Goal: Task Accomplishment & Management: Use online tool/utility

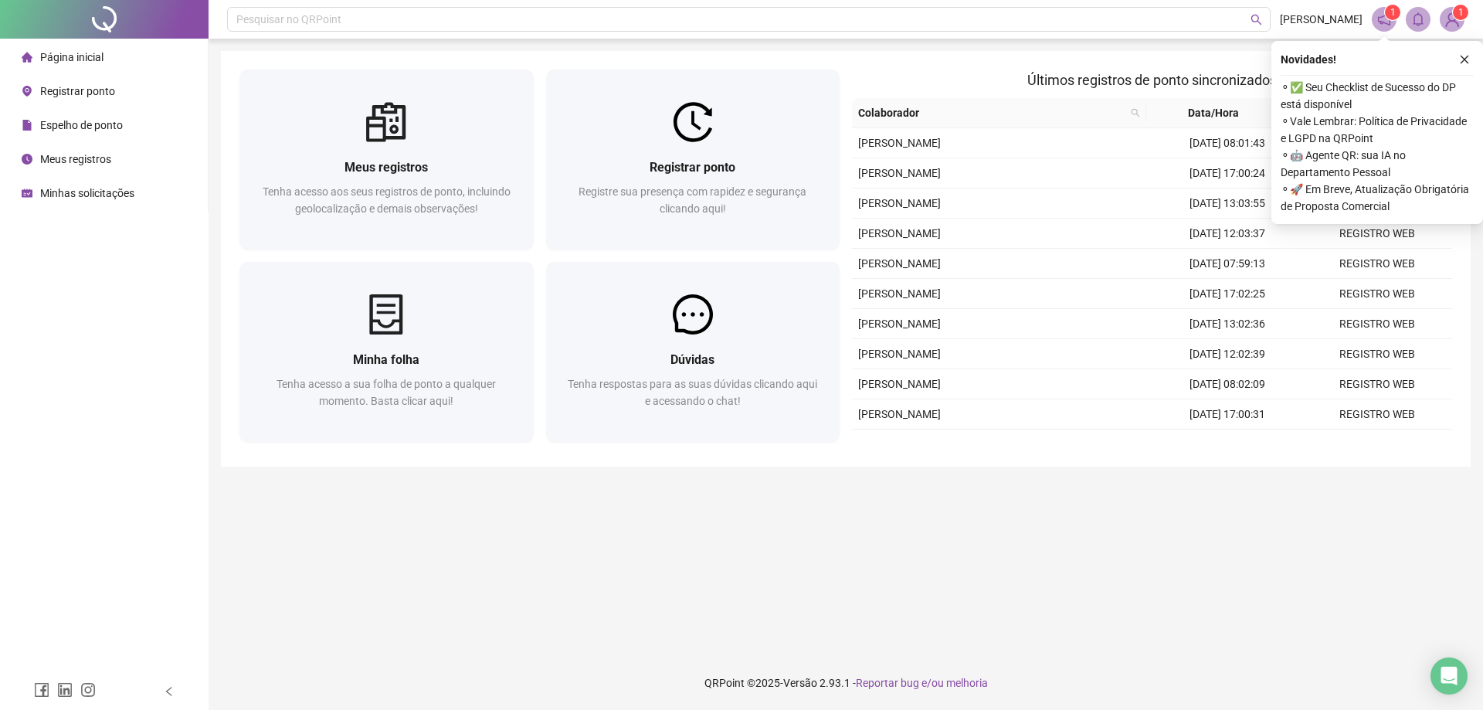
click at [74, 138] on div "Espelho de ponto" at bounding box center [72, 125] width 101 height 31
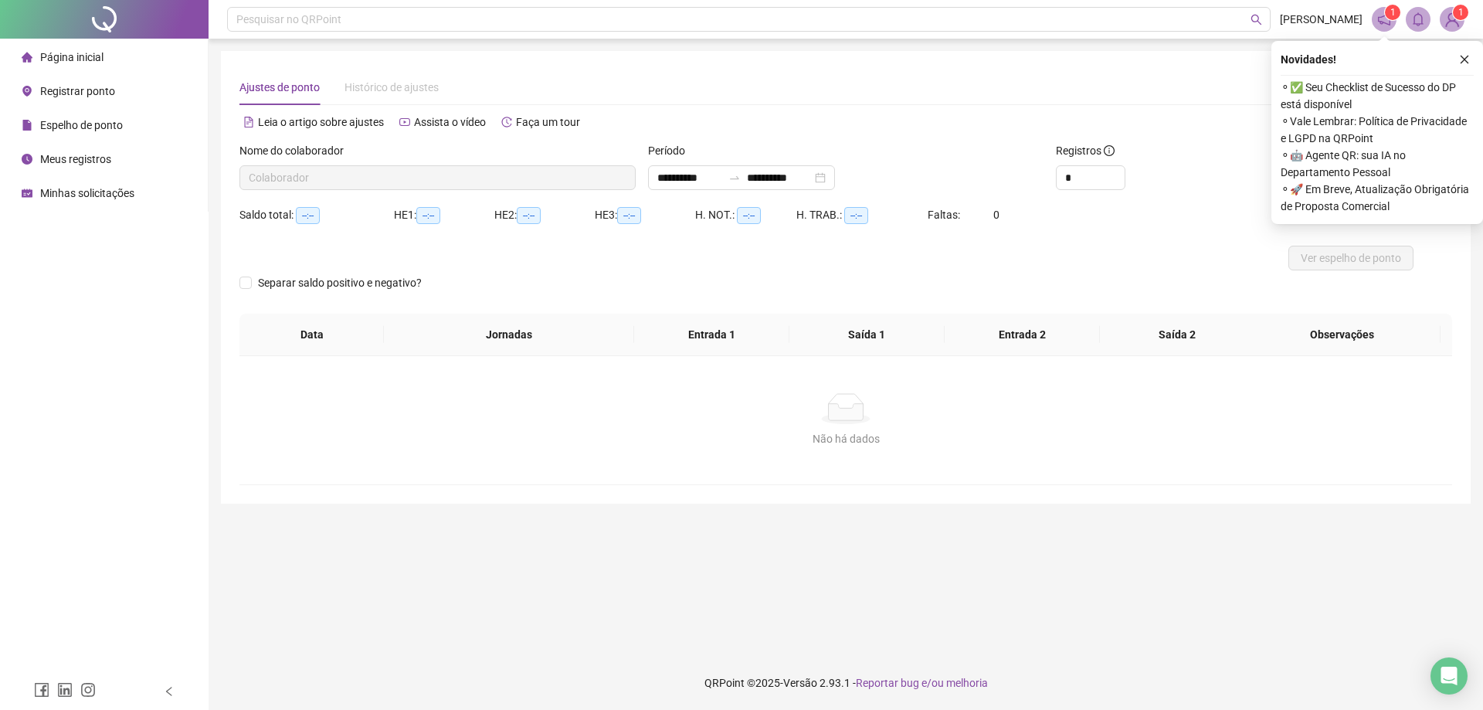
type input "**********"
click at [100, 58] on span "Página inicial" at bounding box center [71, 57] width 63 height 12
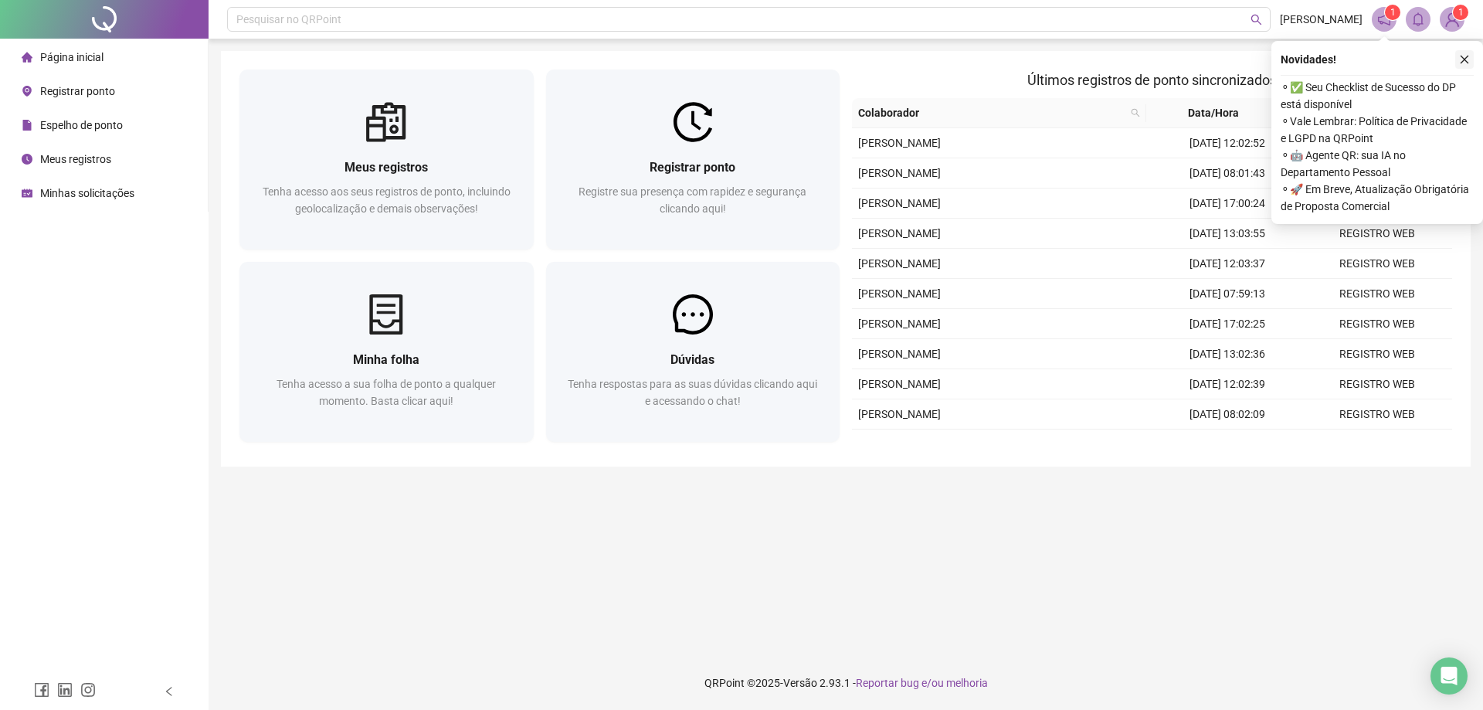
click at [1469, 58] on icon "close" at bounding box center [1464, 59] width 11 height 11
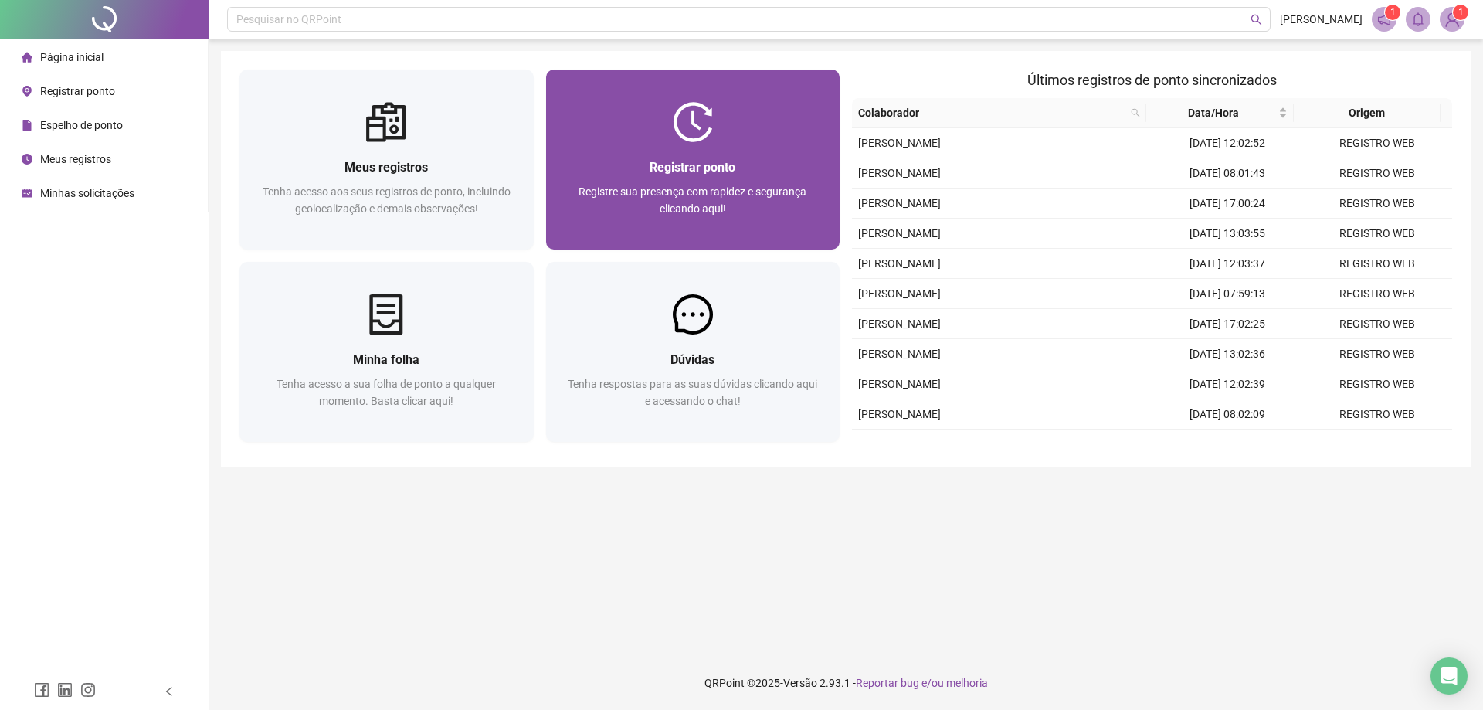
click at [648, 162] on div "Registrar ponto" at bounding box center [693, 167] width 257 height 19
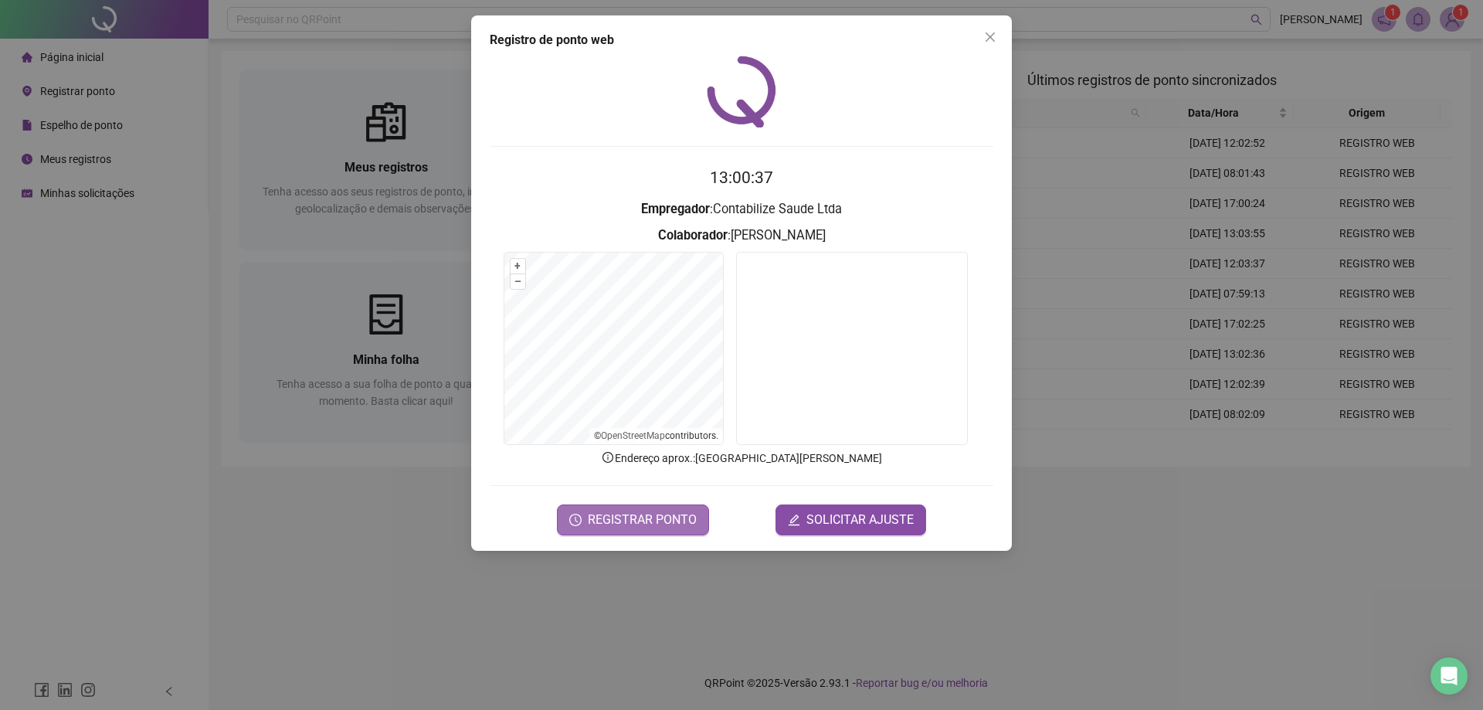
click at [681, 525] on span "REGISTRAR PONTO" at bounding box center [642, 520] width 109 height 19
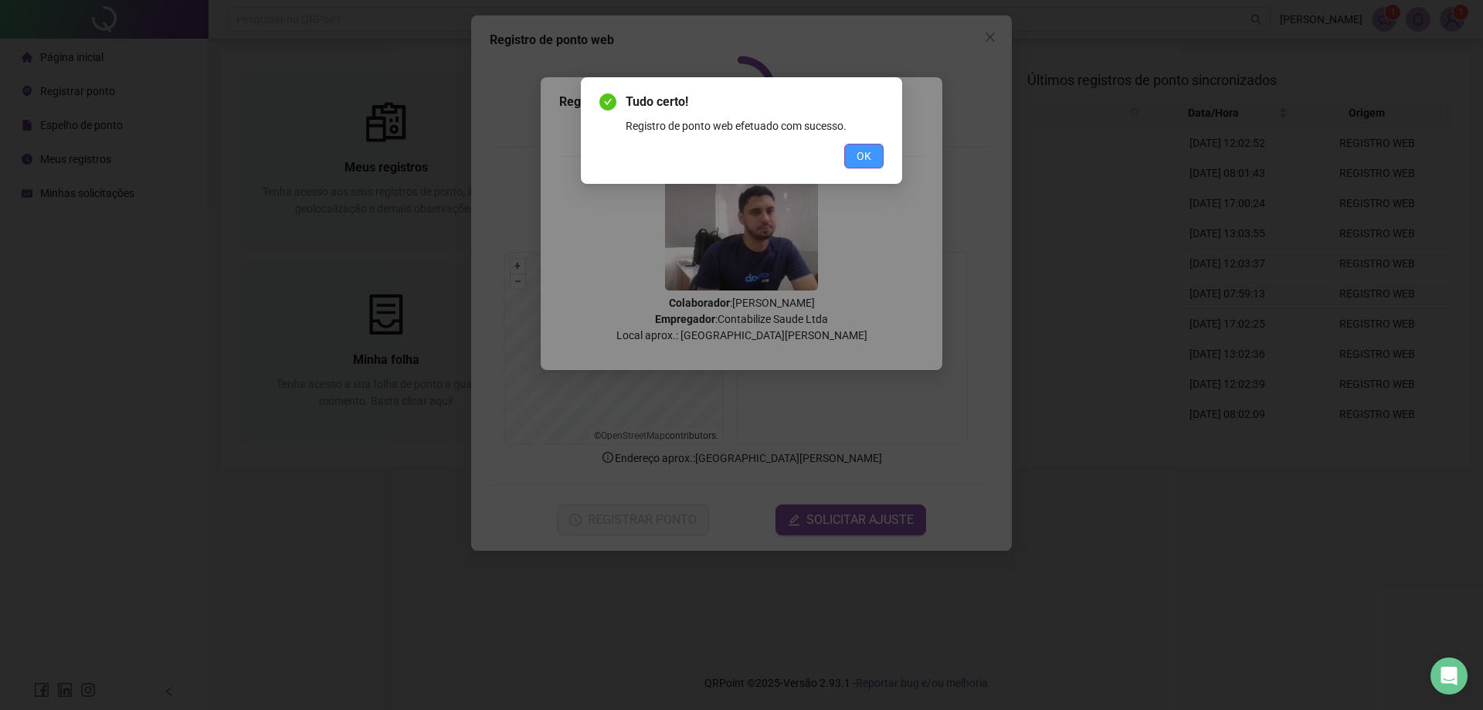
click at [868, 155] on span "OK" at bounding box center [864, 156] width 15 height 17
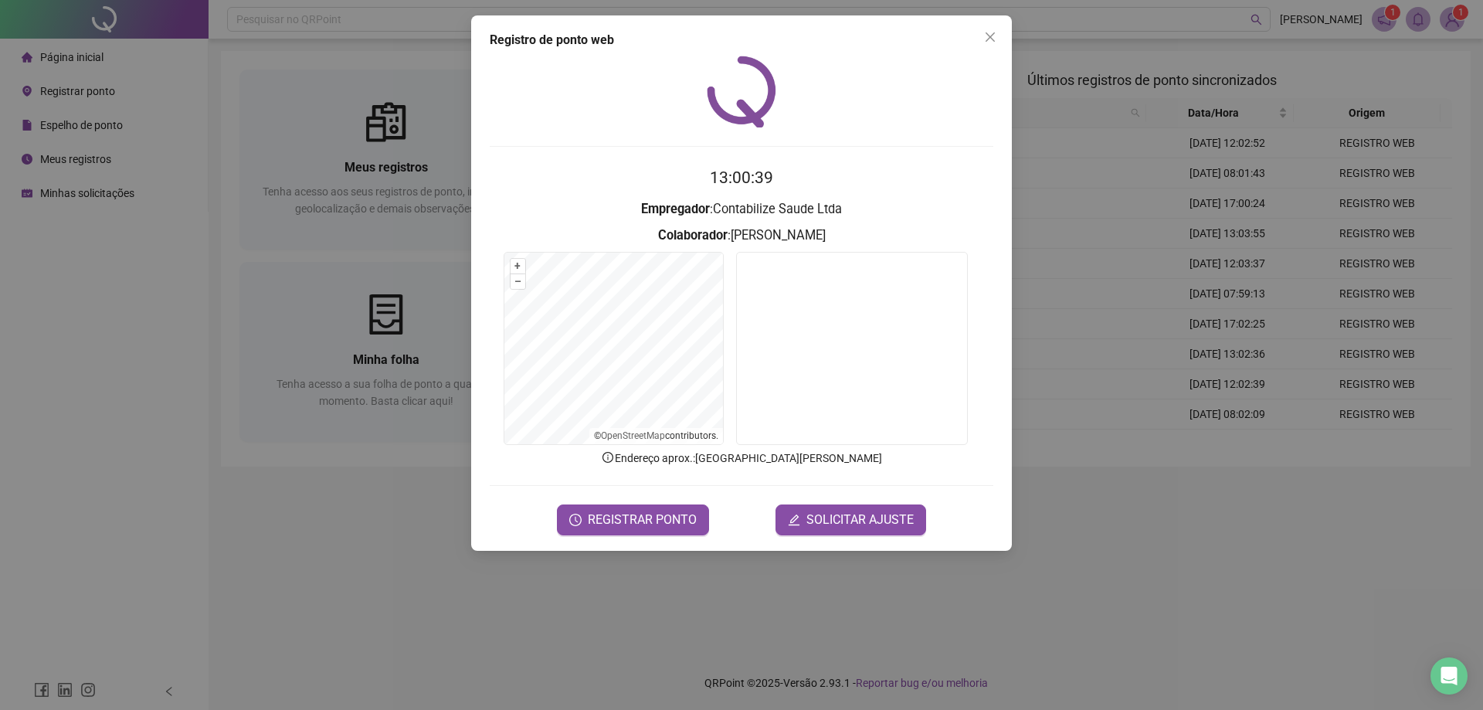
drag, startPoint x: 998, startPoint y: 32, endPoint x: 855, endPoint y: 3, distance: 145.9
click at [997, 32] on span "Close" at bounding box center [990, 37] width 25 height 12
